Goal: Browse casually: Explore the website without a specific task or goal

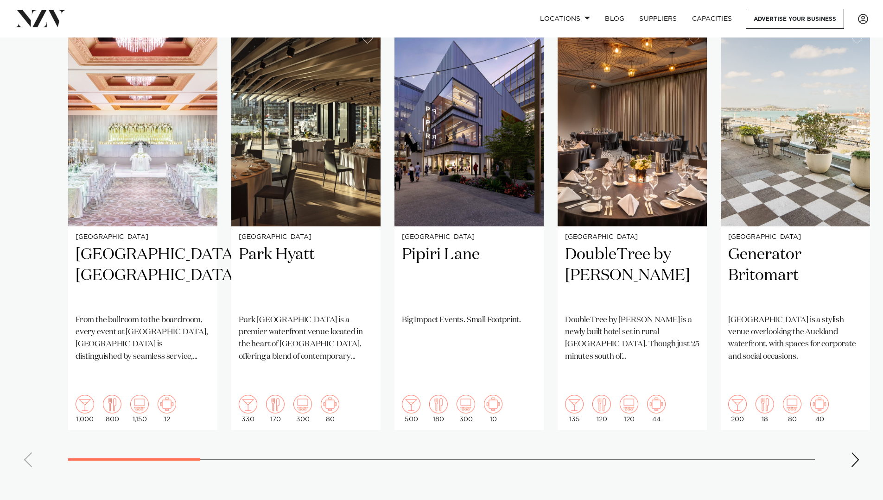
scroll to position [695, 0]
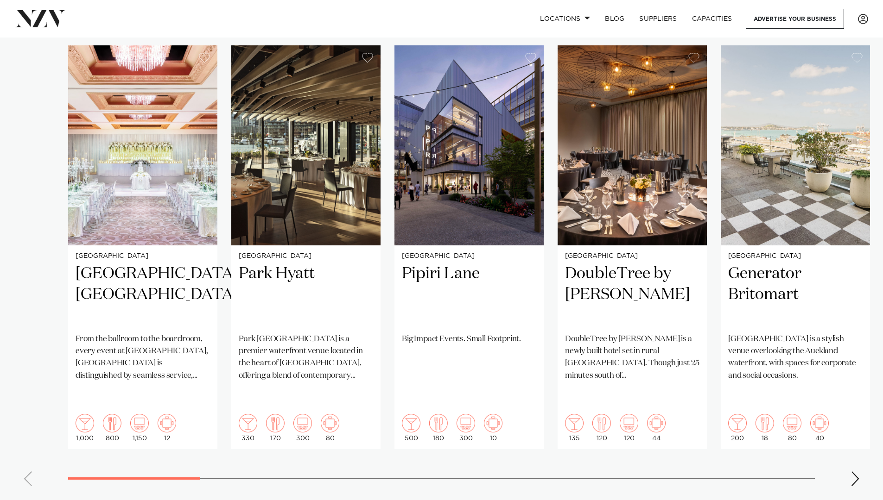
click at [852, 472] on div "Next slide" at bounding box center [854, 479] width 9 height 15
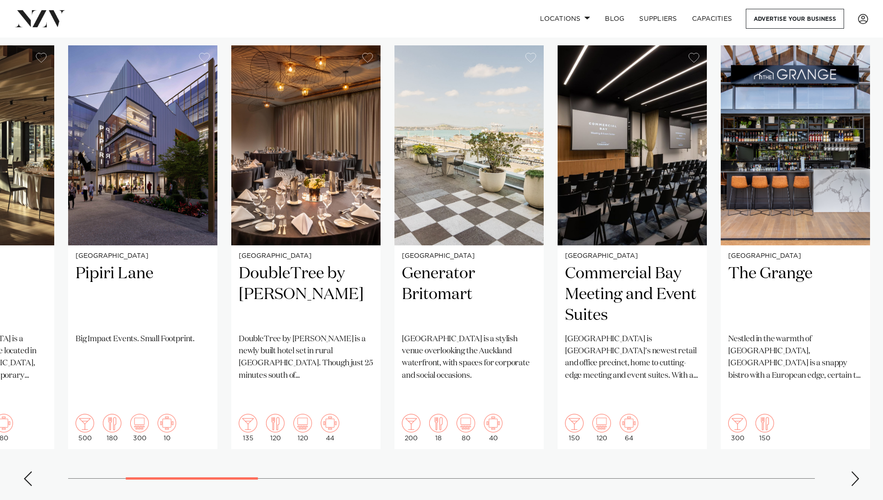
click at [852, 472] on div "Next slide" at bounding box center [854, 479] width 9 height 15
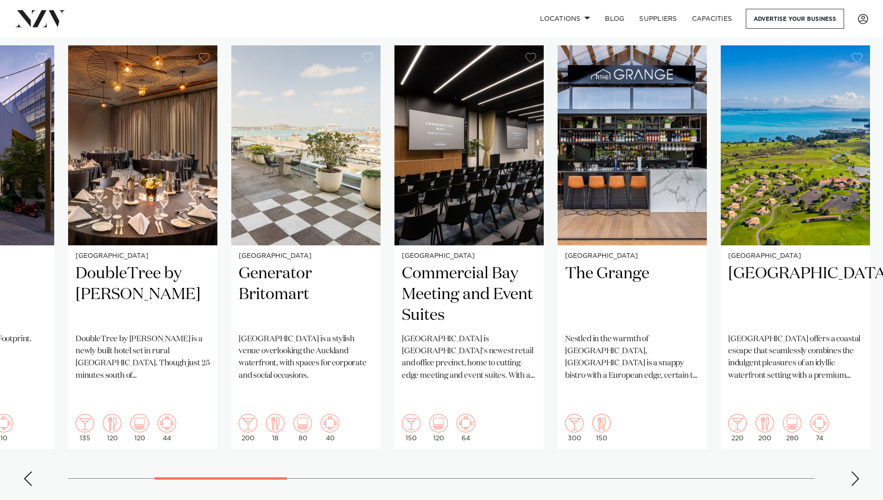
click at [852, 472] on div "Next slide" at bounding box center [854, 479] width 9 height 15
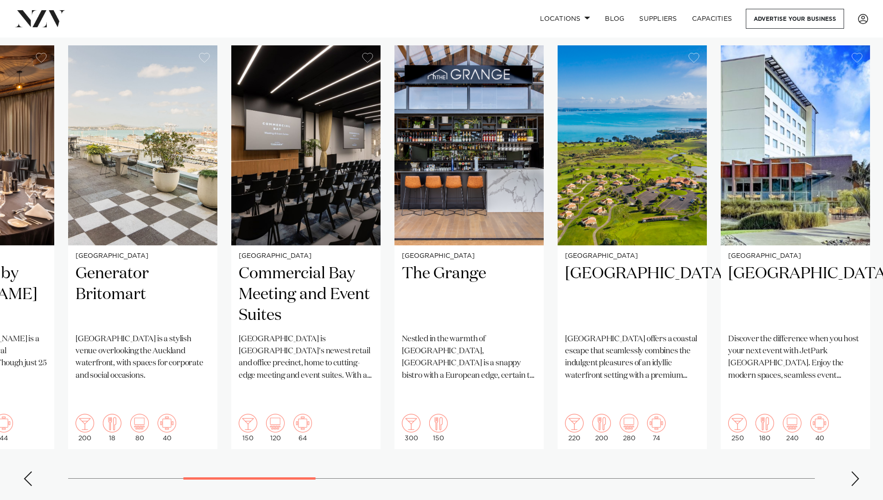
click at [852, 472] on div "Next slide" at bounding box center [854, 479] width 9 height 15
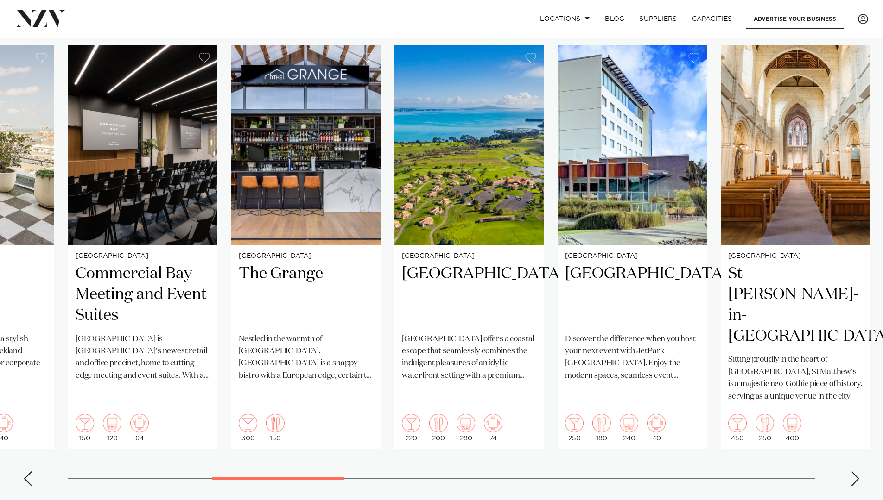
click at [852, 472] on div "Next slide" at bounding box center [854, 479] width 9 height 15
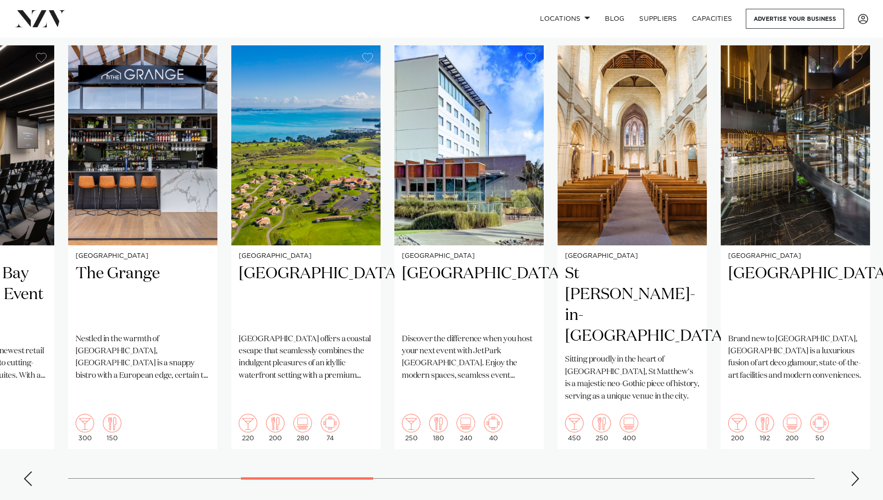
click at [852, 472] on div "Next slide" at bounding box center [854, 479] width 9 height 15
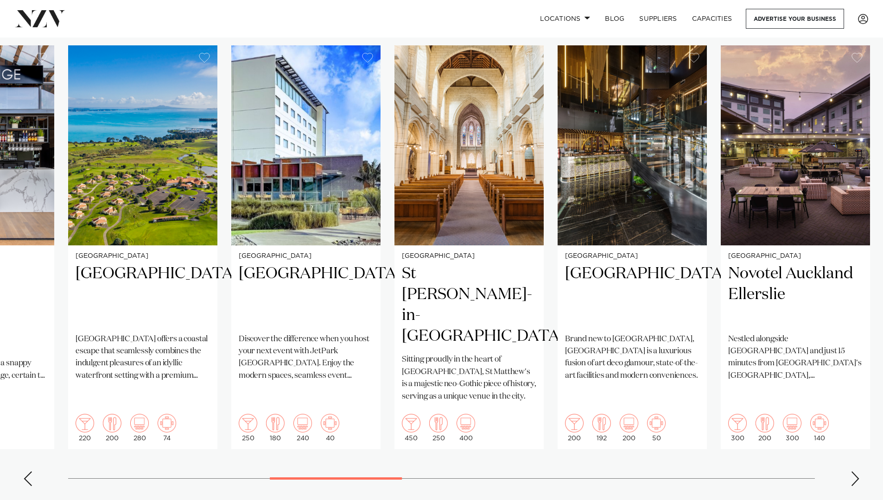
click at [852, 472] on div "Next slide" at bounding box center [854, 479] width 9 height 15
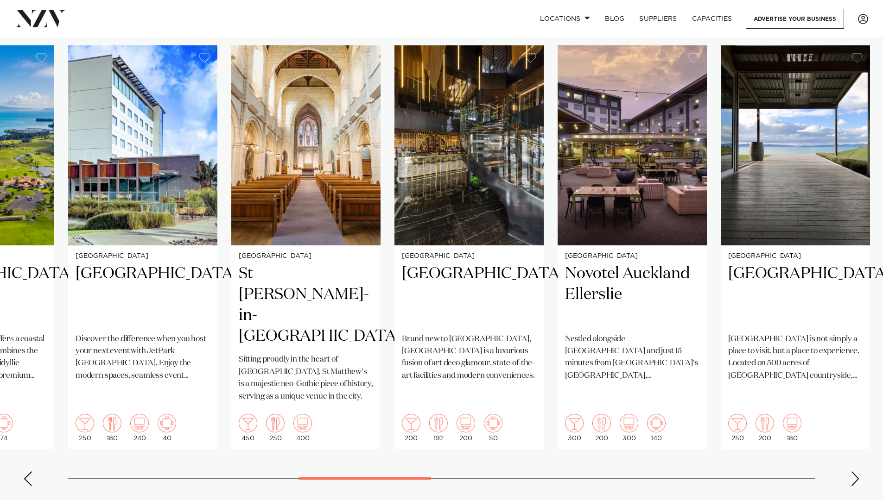
click at [857, 472] on div "Next slide" at bounding box center [854, 479] width 9 height 15
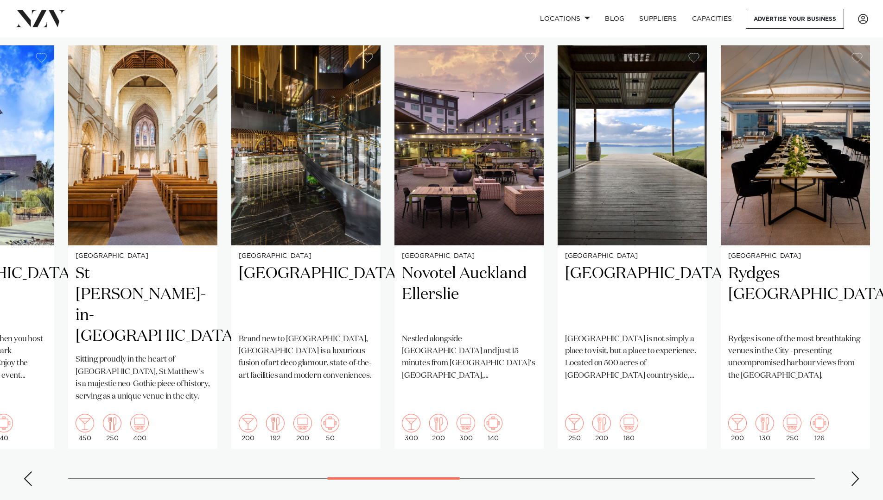
click at [857, 472] on div "Next slide" at bounding box center [854, 479] width 9 height 15
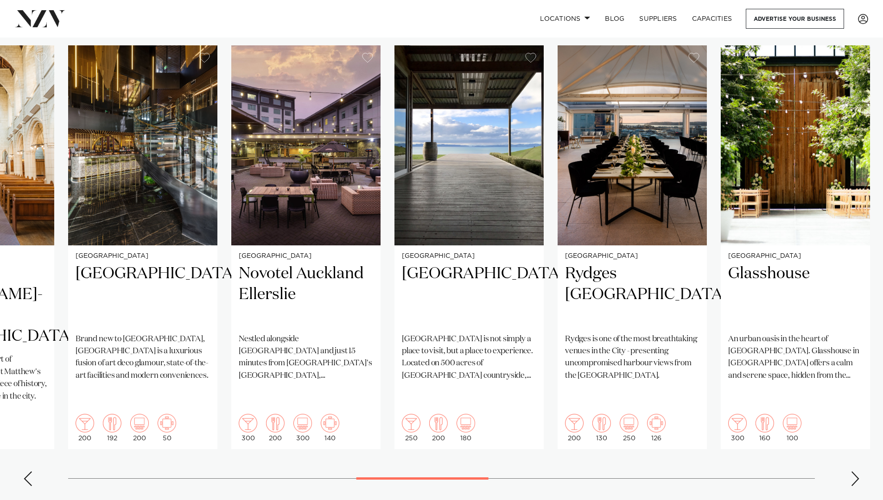
click at [858, 472] on div "Next slide" at bounding box center [854, 479] width 9 height 15
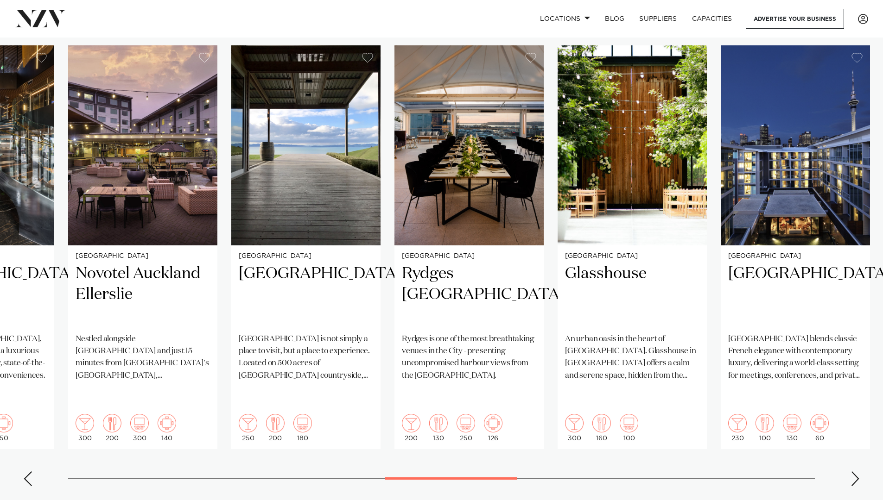
click at [858, 472] on div "Next slide" at bounding box center [854, 479] width 9 height 15
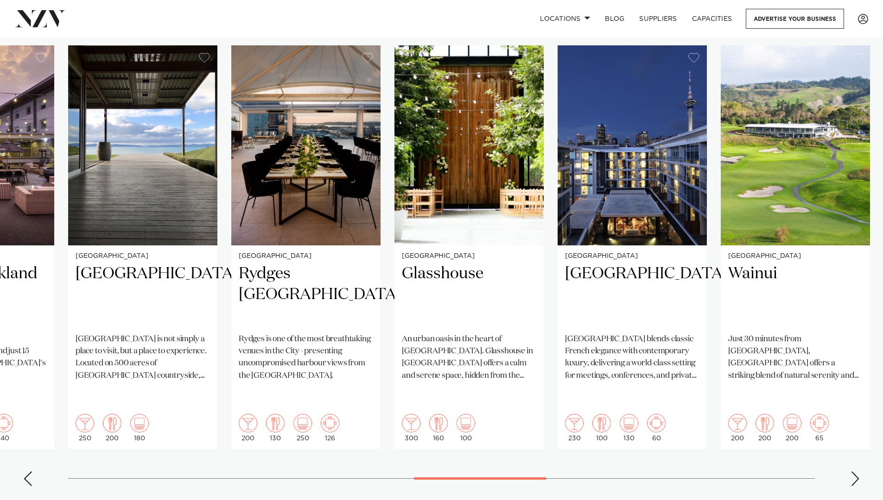
click at [858, 472] on div "Next slide" at bounding box center [854, 479] width 9 height 15
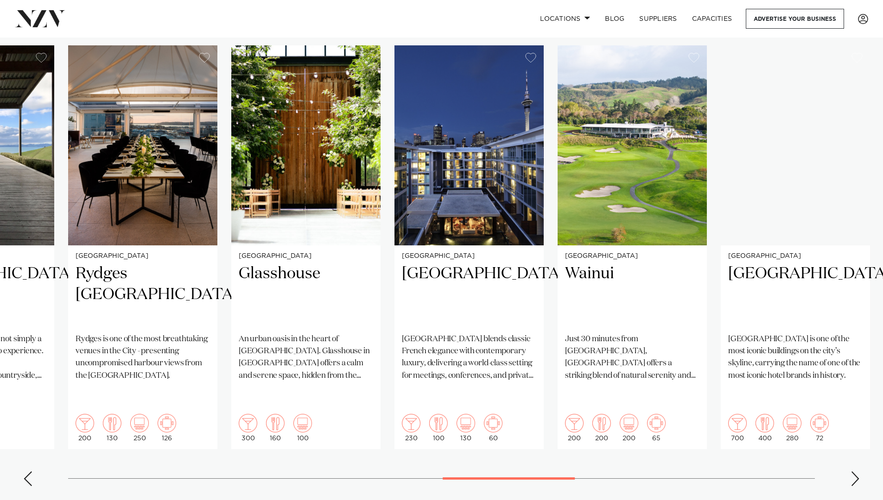
click at [858, 472] on div "Next slide" at bounding box center [854, 479] width 9 height 15
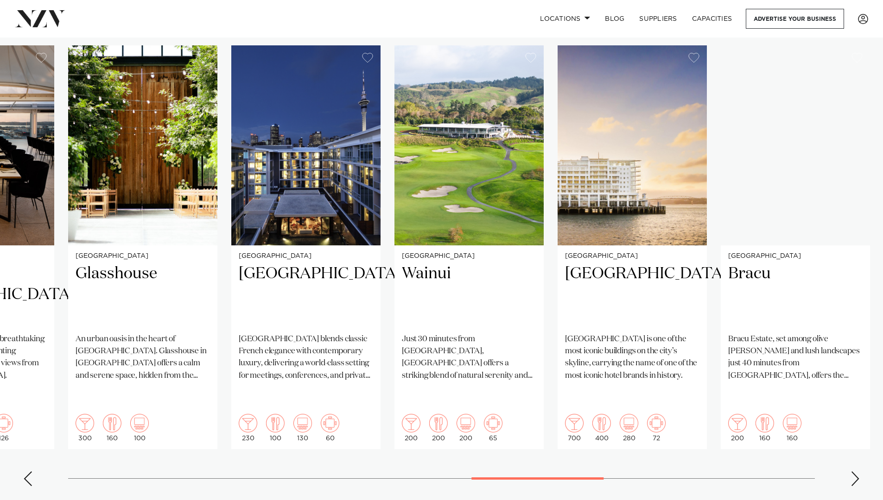
click at [858, 472] on div "Next slide" at bounding box center [854, 479] width 9 height 15
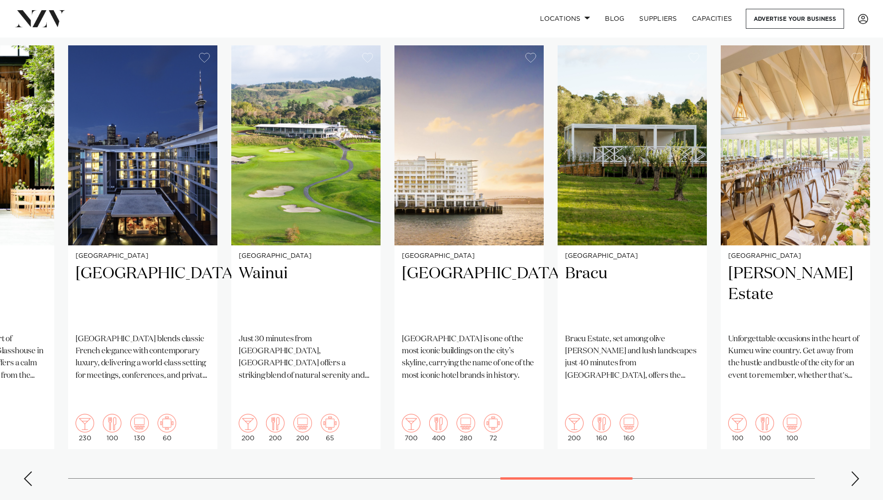
click at [28, 472] on div "Previous slide" at bounding box center [27, 479] width 9 height 15
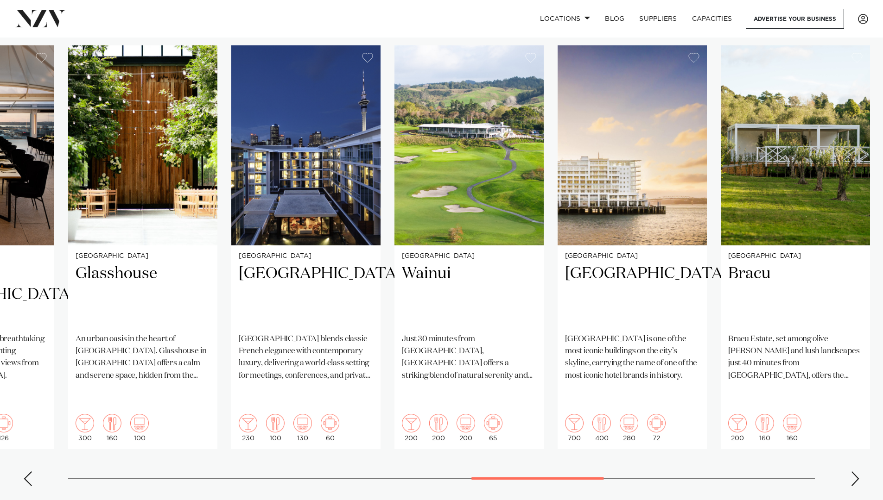
click at [28, 472] on div "Previous slide" at bounding box center [27, 479] width 9 height 15
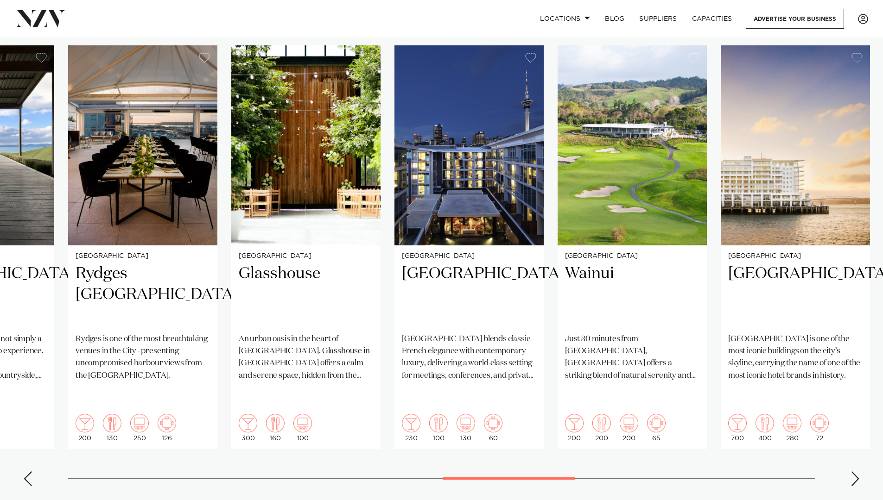
click at [852, 472] on div "Next slide" at bounding box center [854, 479] width 9 height 15
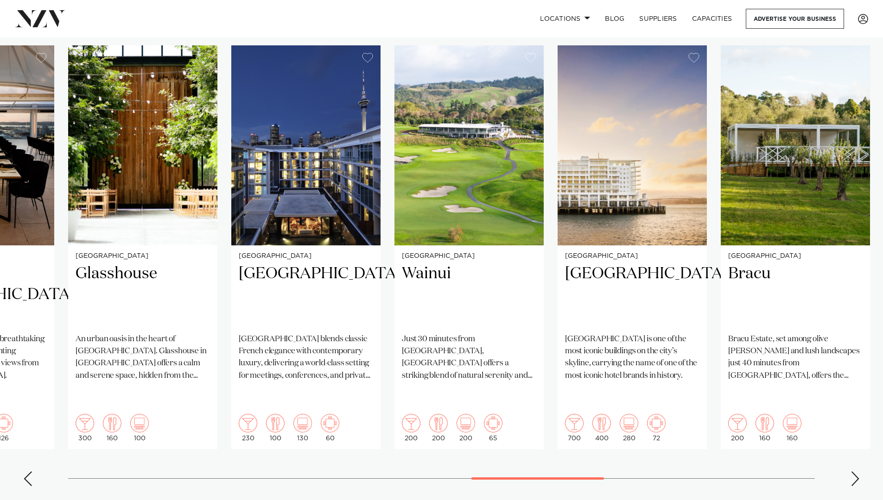
click at [852, 472] on div "Next slide" at bounding box center [854, 479] width 9 height 15
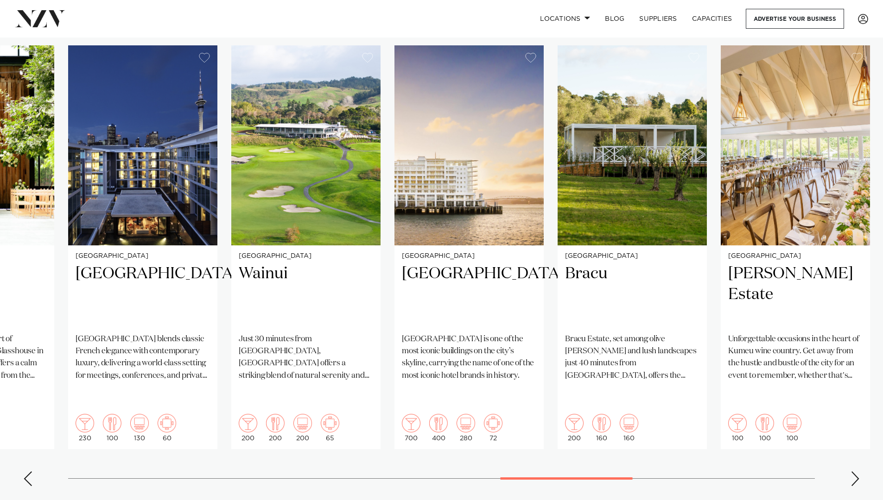
click at [852, 472] on div "Next slide" at bounding box center [854, 479] width 9 height 15
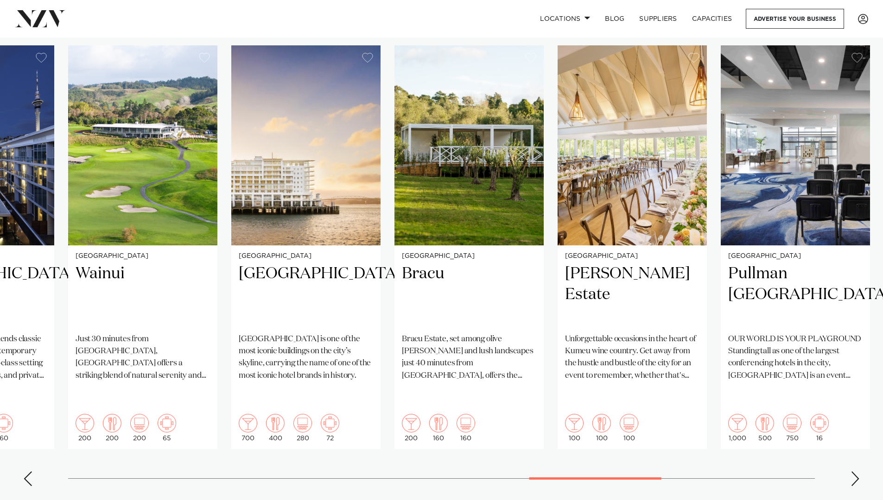
click at [852, 472] on div "Next slide" at bounding box center [854, 479] width 9 height 15
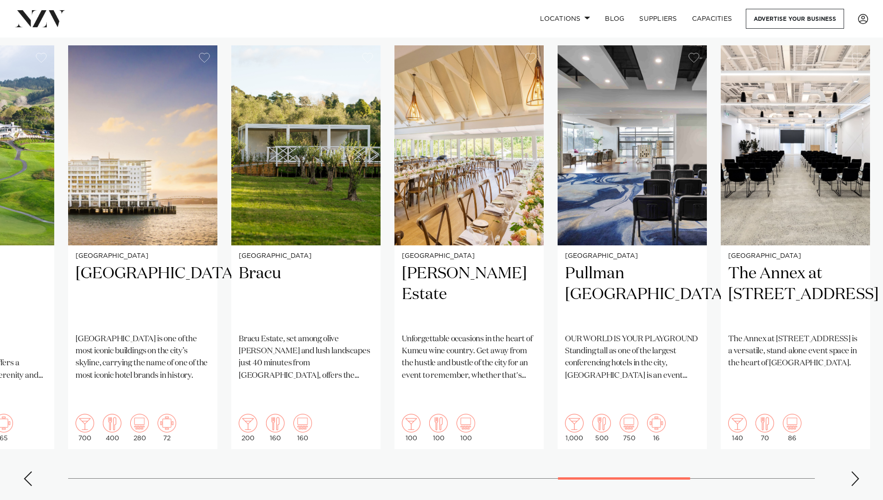
click at [852, 472] on div "Next slide" at bounding box center [854, 479] width 9 height 15
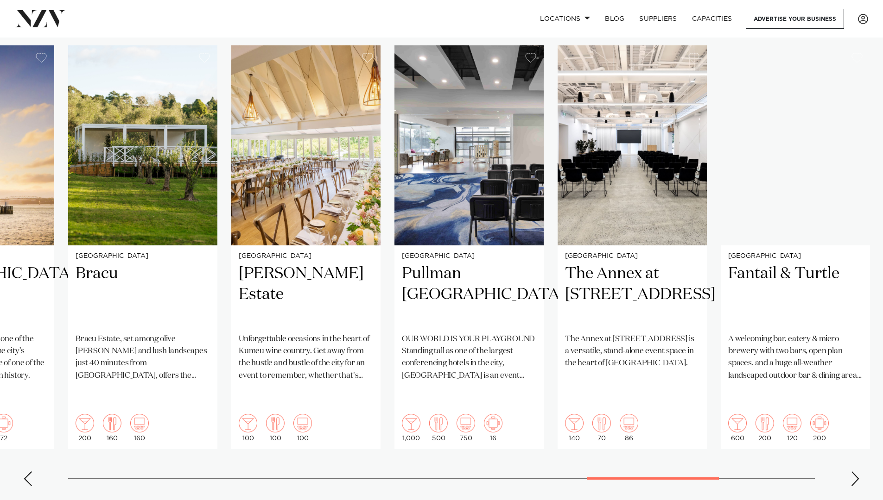
click at [852, 472] on div "Next slide" at bounding box center [854, 479] width 9 height 15
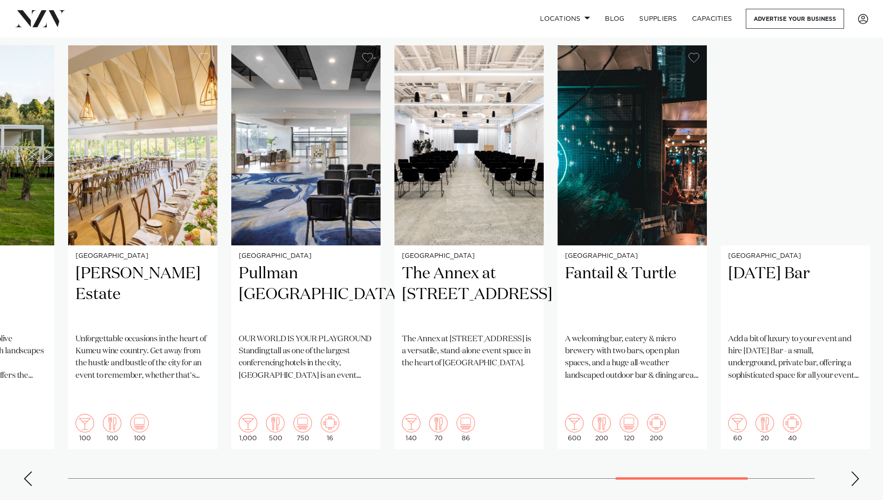
click at [852, 472] on div "Next slide" at bounding box center [854, 479] width 9 height 15
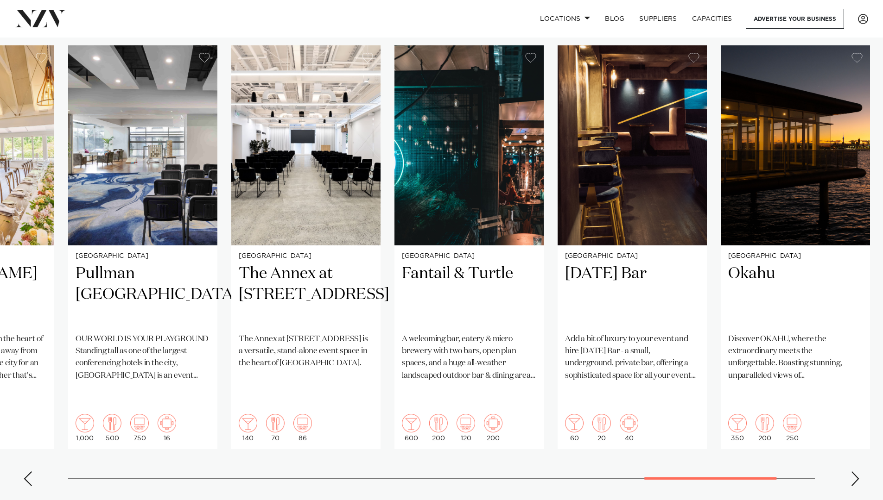
click at [852, 472] on div "Next slide" at bounding box center [854, 479] width 9 height 15
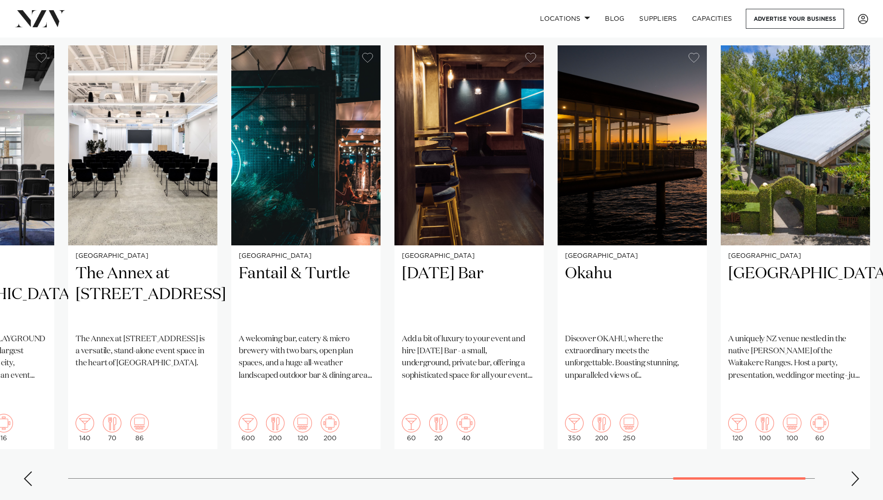
click at [852, 472] on div "Next slide" at bounding box center [854, 479] width 9 height 15
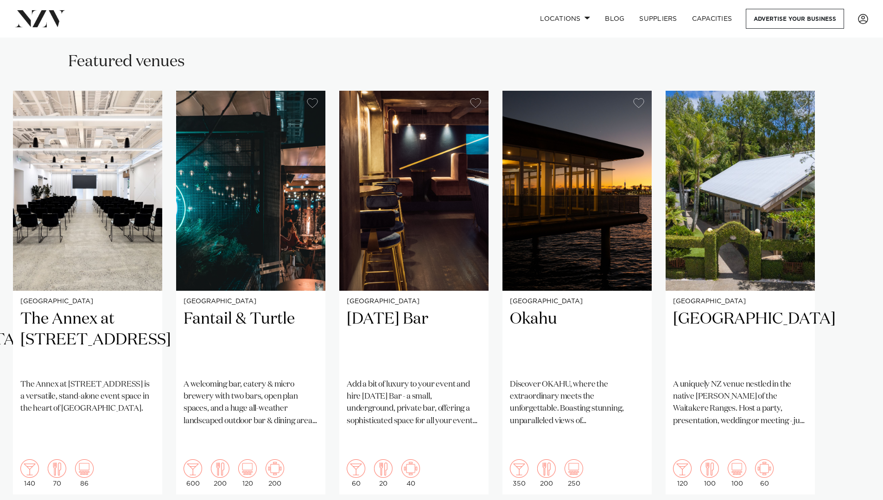
scroll to position [649, 0]
